Goal: Task Accomplishment & Management: Use online tool/utility

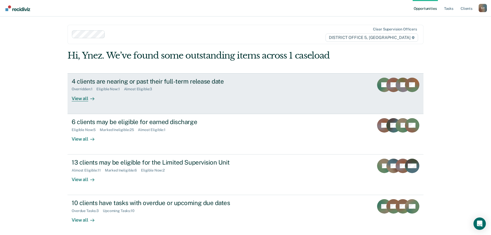
click at [84, 100] on div "View all" at bounding box center [86, 96] width 29 height 10
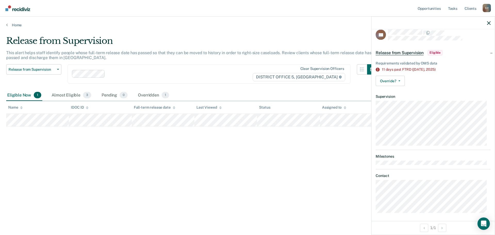
scroll to position [8, 0]
click at [400, 78] on button "Override?" at bounding box center [389, 79] width 29 height 10
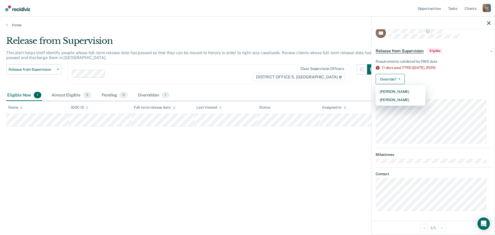
drag, startPoint x: 306, startPoint y: 205, endPoint x: 387, endPoint y: 90, distance: 139.9
click at [306, 195] on div "Release from Supervision This alert helps staff identify people whose full-term…" at bounding box center [247, 124] width 482 height 177
click at [488, 22] on icon "button" at bounding box center [489, 23] width 4 height 4
